Goal: Check status

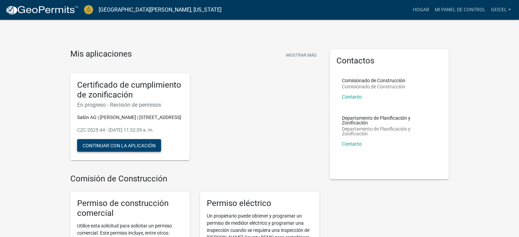
click at [148, 148] on font "Continuar con la aplicación" at bounding box center [119, 145] width 73 height 5
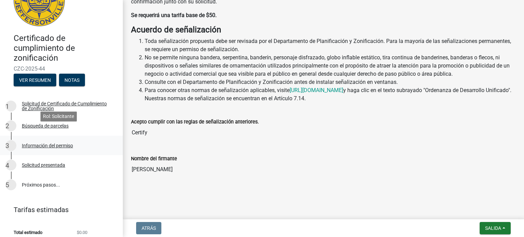
scroll to position [45, 0]
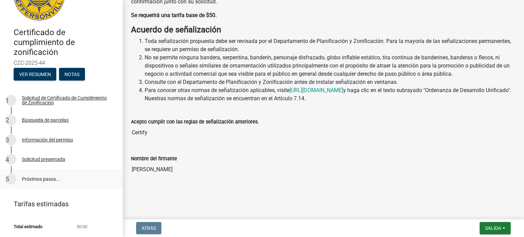
click at [49, 176] on font "Próximos pasos..." at bounding box center [41, 178] width 38 height 5
click at [48, 176] on font "Próximos pasos..." at bounding box center [41, 178] width 38 height 5
click at [45, 156] on font "Solicitud presentada" at bounding box center [43, 158] width 43 height 5
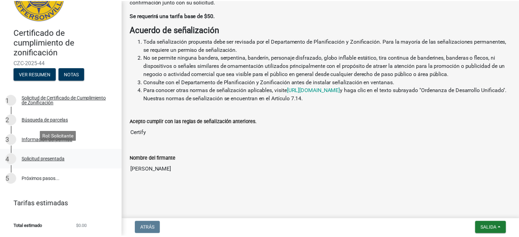
scroll to position [0, 0]
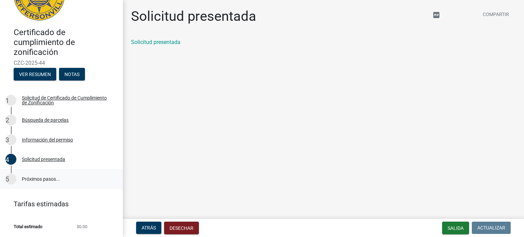
click at [47, 176] on font "Próximos pasos..." at bounding box center [41, 178] width 38 height 5
click at [461, 229] on font "Salida" at bounding box center [455, 227] width 16 height 5
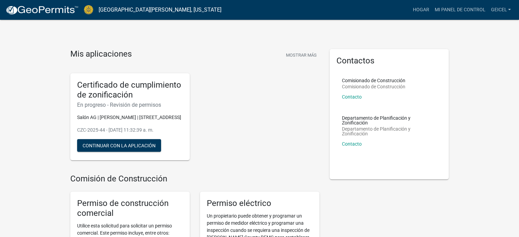
click at [114, 10] on font "[GEOGRAPHIC_DATA][PERSON_NAME], [US_STATE]" at bounding box center [160, 9] width 123 height 6
click at [90, 7] on img at bounding box center [88, 9] width 9 height 9
click at [151, 152] on button "Continuar con la aplicación" at bounding box center [119, 145] width 84 height 13
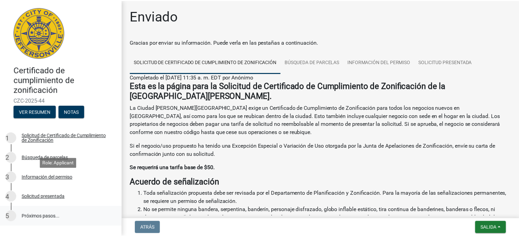
scroll to position [45, 0]
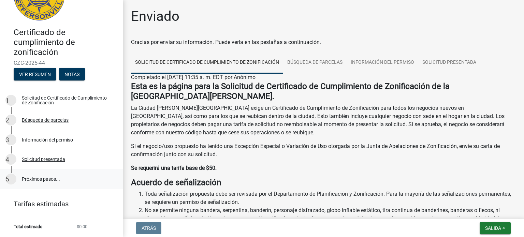
click at [37, 176] on font "Próximos pasos..." at bounding box center [41, 178] width 38 height 5
click at [40, 156] on font "Solicitud presentada" at bounding box center [43, 158] width 43 height 5
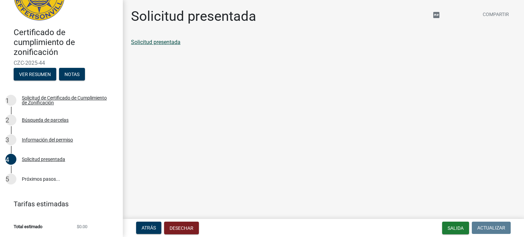
click at [175, 44] on font "Solicitud presentada" at bounding box center [155, 42] width 49 height 6
click at [458, 230] on font "Salida" at bounding box center [455, 227] width 16 height 5
